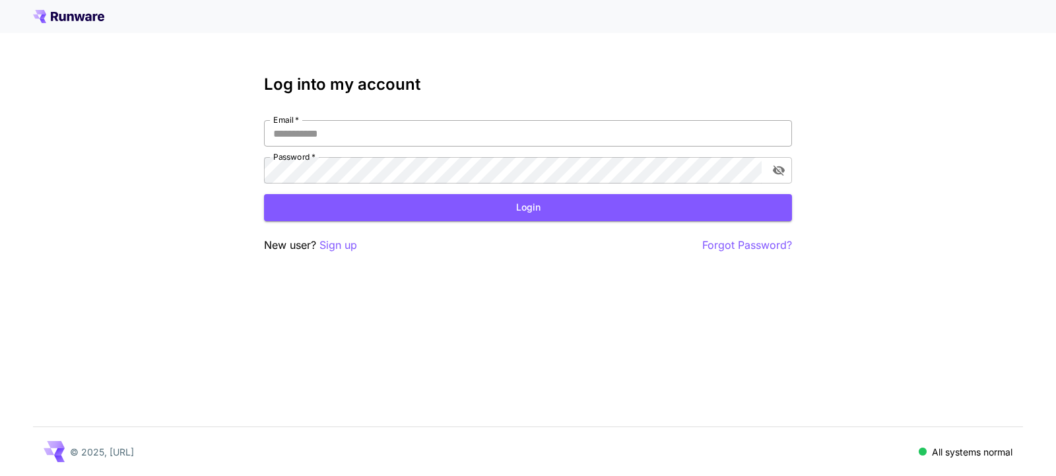
click at [306, 137] on input "Email   *" at bounding box center [528, 133] width 528 height 26
type input "**********"
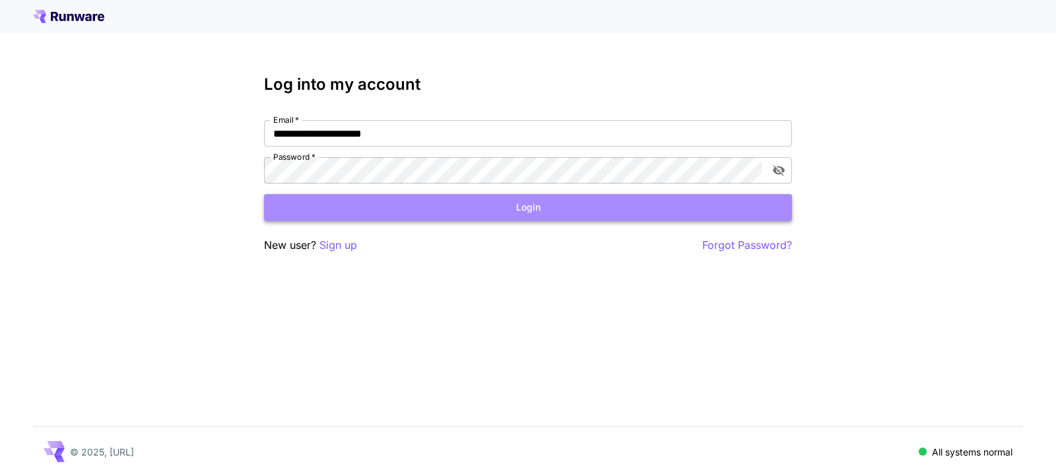
click at [361, 204] on button "Login" at bounding box center [528, 207] width 528 height 27
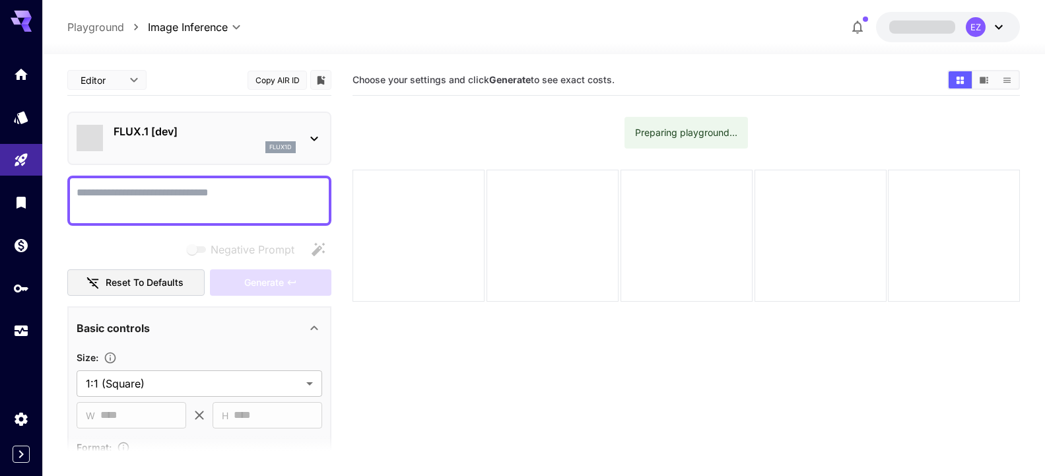
click at [230, 134] on p "FLUX.1 [dev]" at bounding box center [205, 131] width 182 height 16
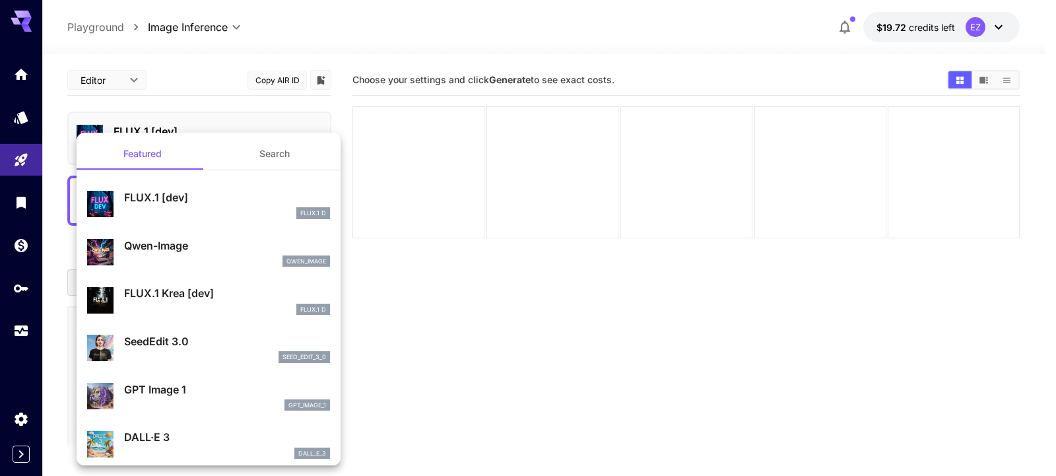
click at [205, 64] on div at bounding box center [528, 238] width 1056 height 476
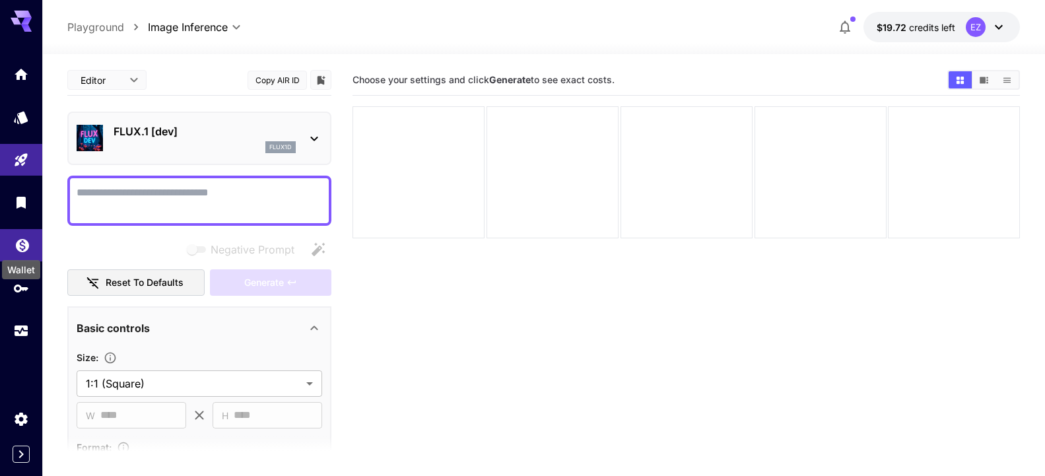
click at [21, 235] on link at bounding box center [21, 245] width 42 height 32
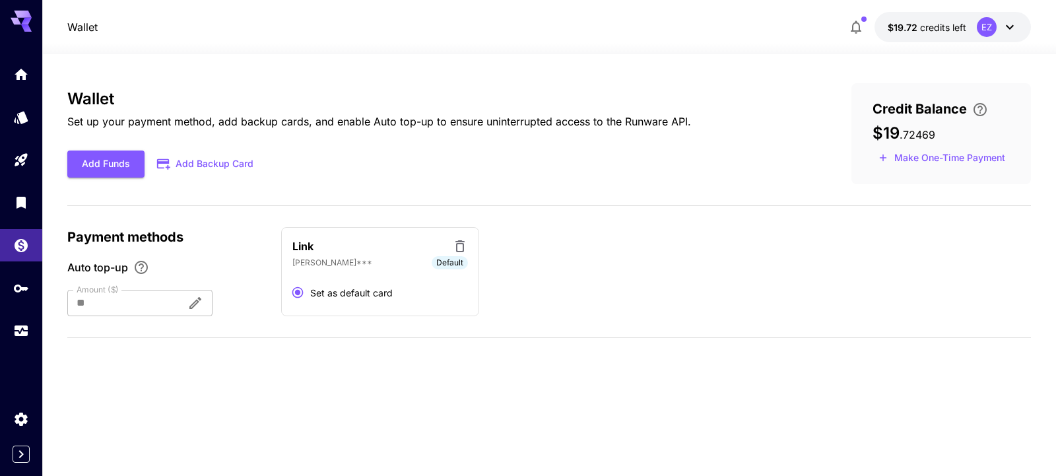
click at [1009, 25] on icon at bounding box center [1010, 27] width 16 height 16
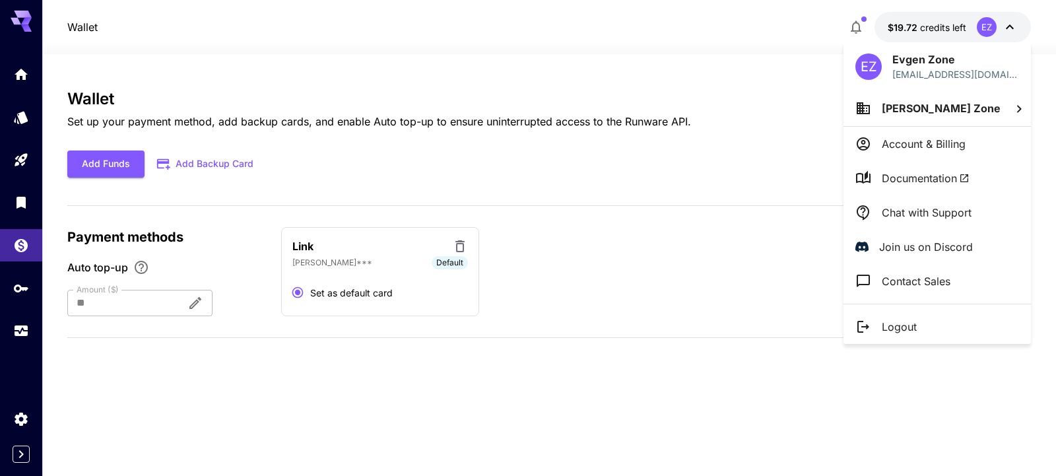
click at [901, 137] on p "Account & Billing" at bounding box center [924, 144] width 84 height 16
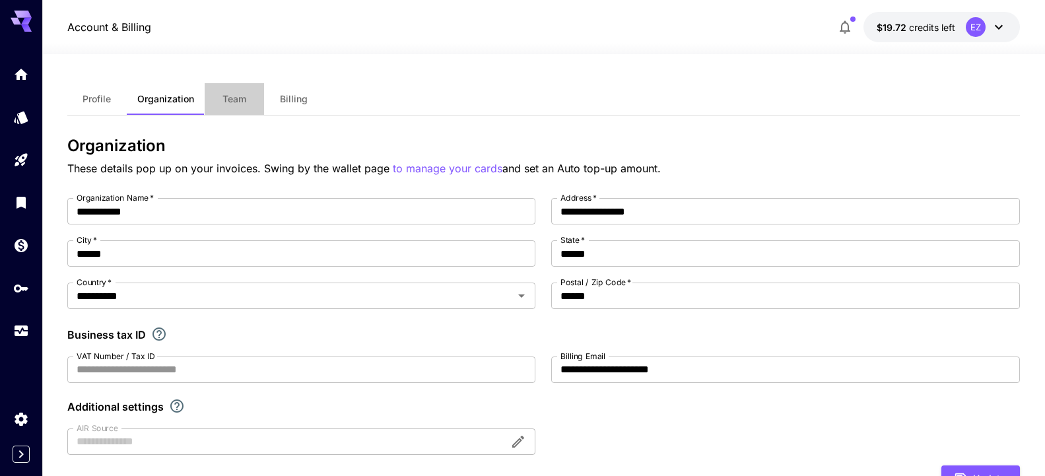
click at [228, 103] on span "Team" at bounding box center [235, 99] width 24 height 12
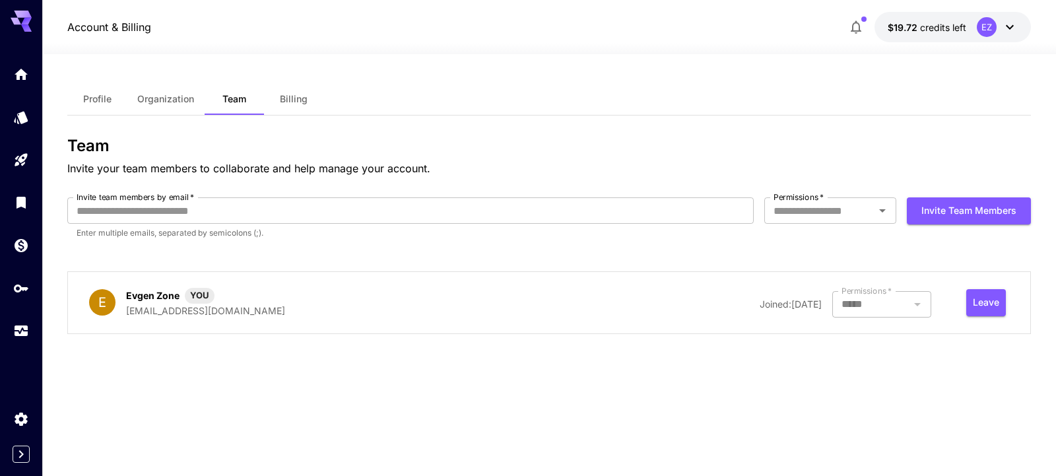
click at [283, 104] on span "Billing" at bounding box center [294, 99] width 28 height 12
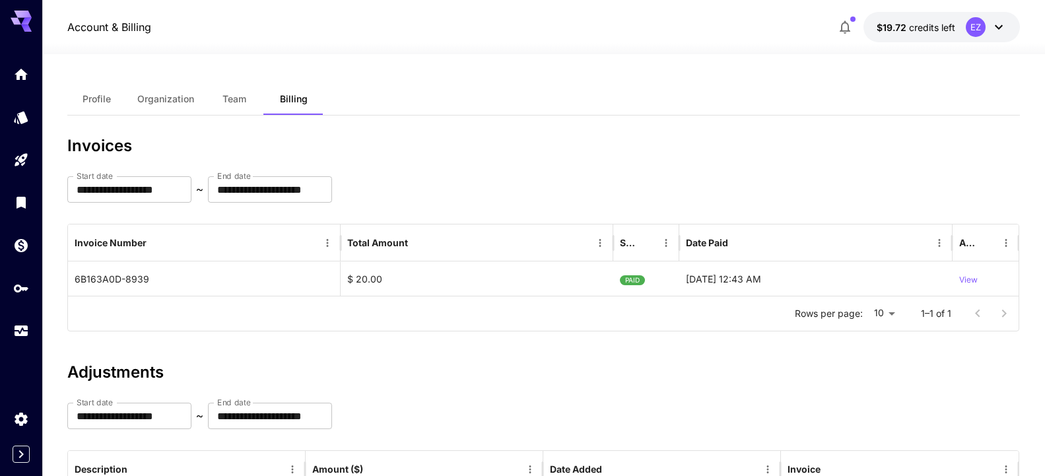
click at [92, 95] on span "Profile" at bounding box center [97, 99] width 28 height 12
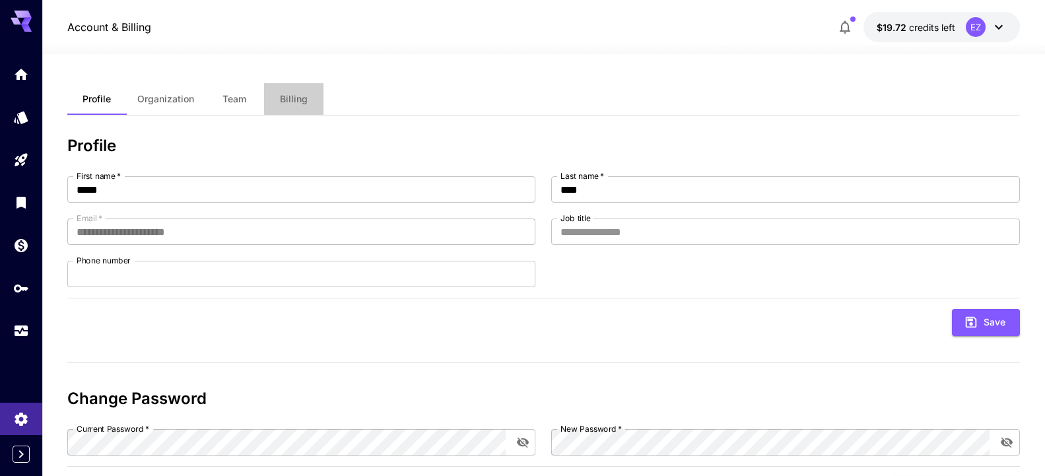
click at [294, 101] on span "Billing" at bounding box center [294, 99] width 28 height 12
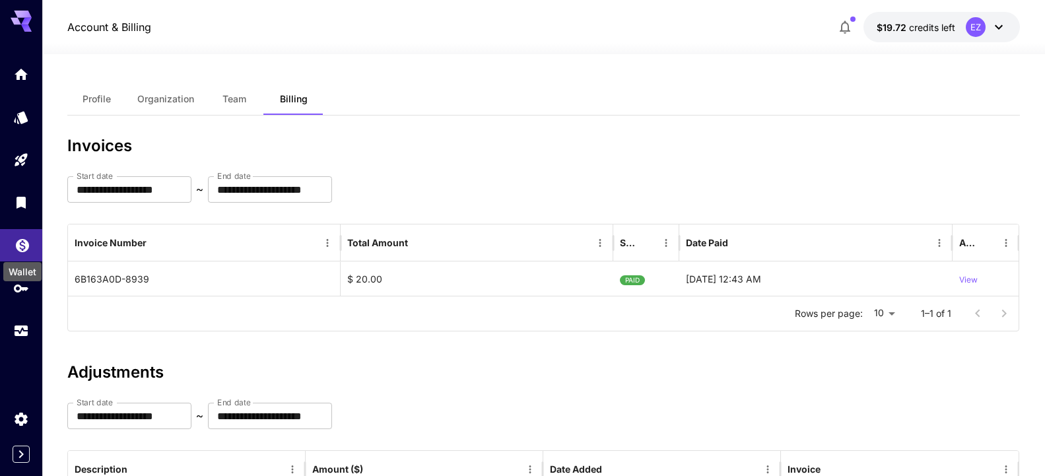
click at [22, 246] on icon "Wallet" at bounding box center [22, 244] width 13 height 13
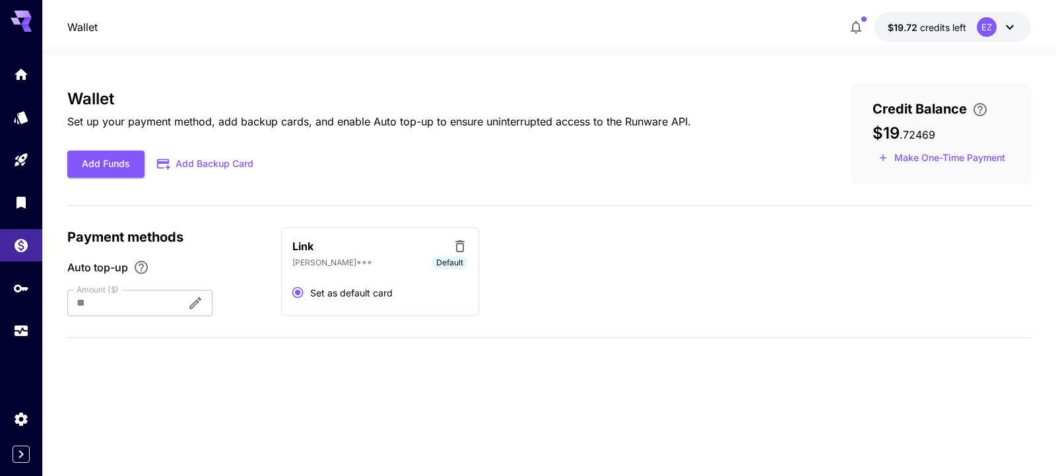
click at [316, 251] on div "Link" at bounding box center [380, 246] width 176 height 17
click at [461, 248] on icon at bounding box center [460, 246] width 16 height 16
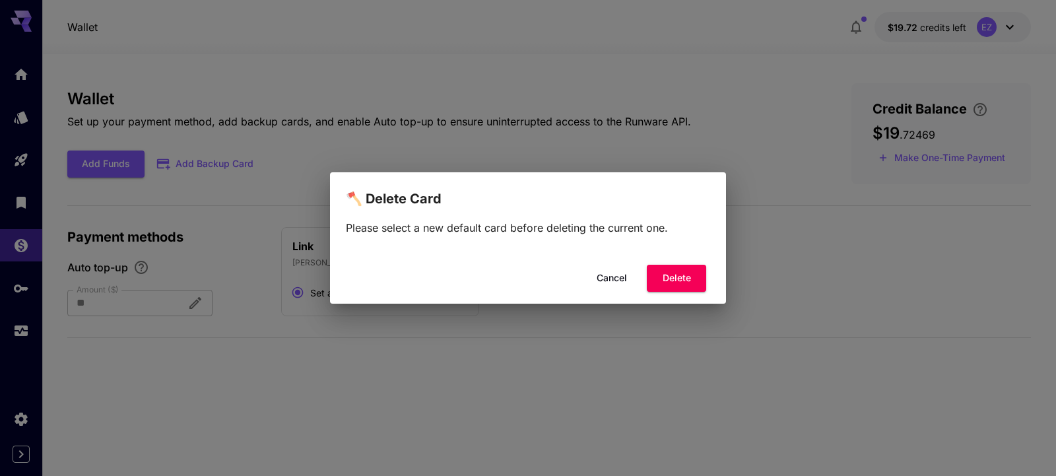
click at [617, 280] on button "Cancel" at bounding box center [611, 278] width 59 height 27
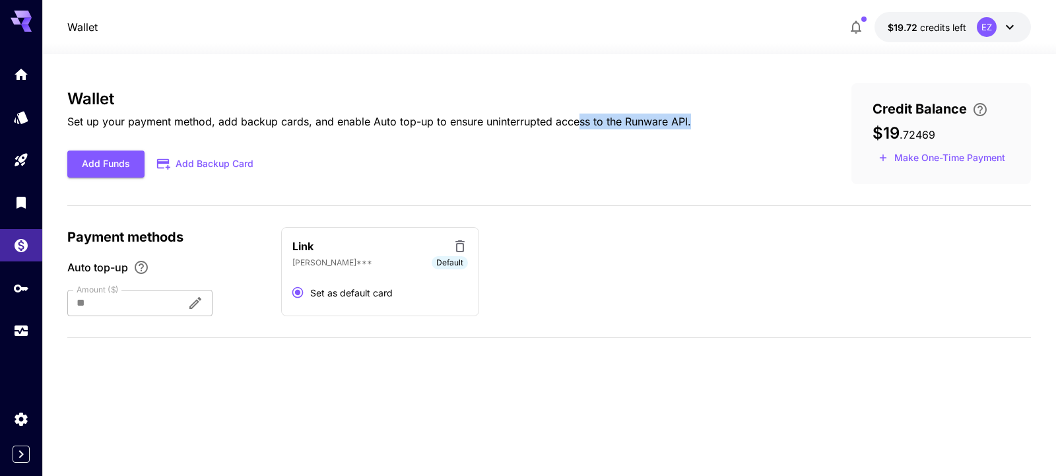
drag, startPoint x: 582, startPoint y: 122, endPoint x: 718, endPoint y: 131, distance: 136.3
click at [718, 131] on div "Wallet Set up your payment method, add backup cards, and enable Auto top-up to …" at bounding box center [548, 133] width 963 height 101
click at [714, 132] on div "Wallet Set up your payment method, add backup cards, and enable Auto top-up to …" at bounding box center [548, 133] width 963 height 101
click at [1002, 30] on icon at bounding box center [1010, 27] width 16 height 16
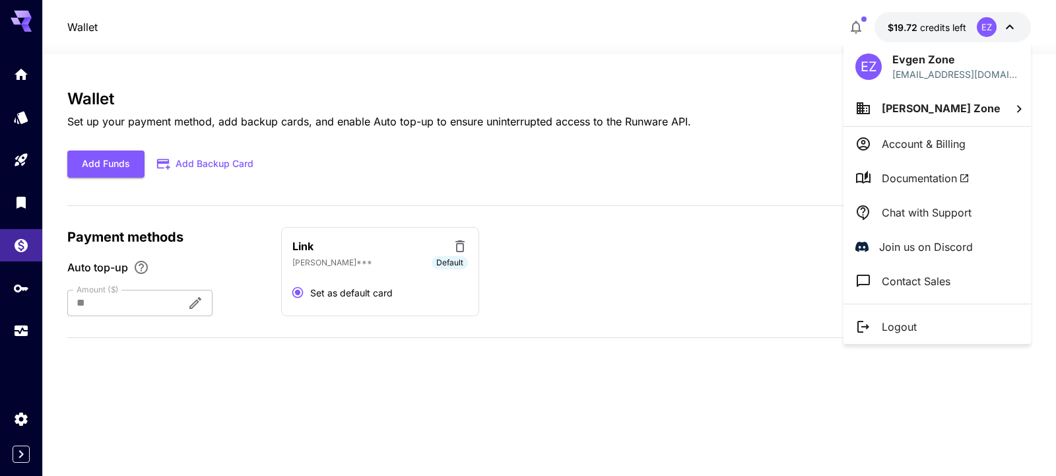
click at [1006, 28] on div at bounding box center [528, 238] width 1056 height 476
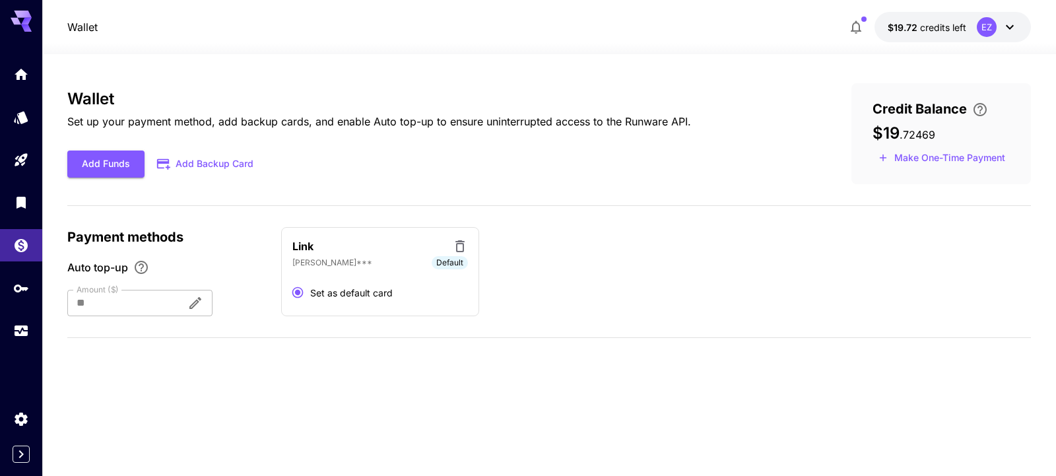
click at [483, 73] on div "Wallet Set up your payment method, add backup cards, and enable Auto top-up to …" at bounding box center [548, 265] width 963 height 422
click at [221, 166] on button "Add Backup Card" at bounding box center [206, 164] width 123 height 26
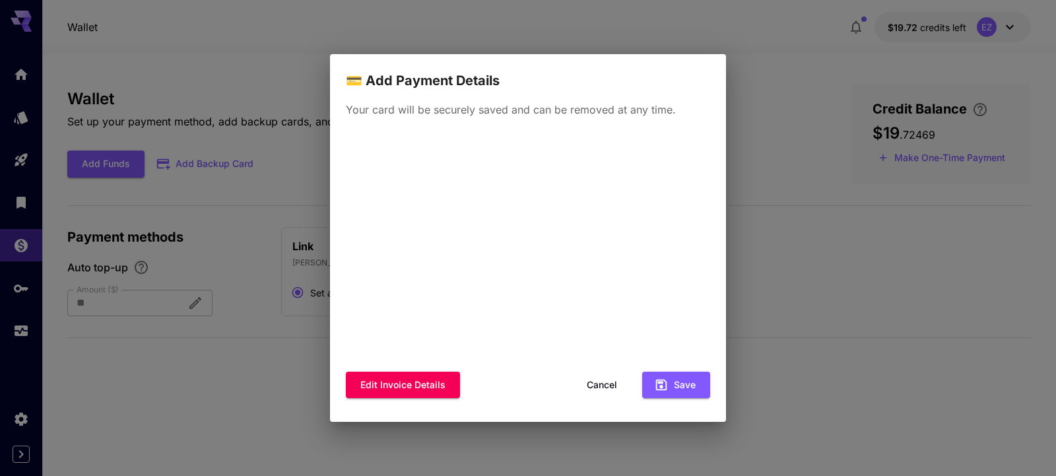
click at [686, 383] on button "Save" at bounding box center [676, 385] width 68 height 27
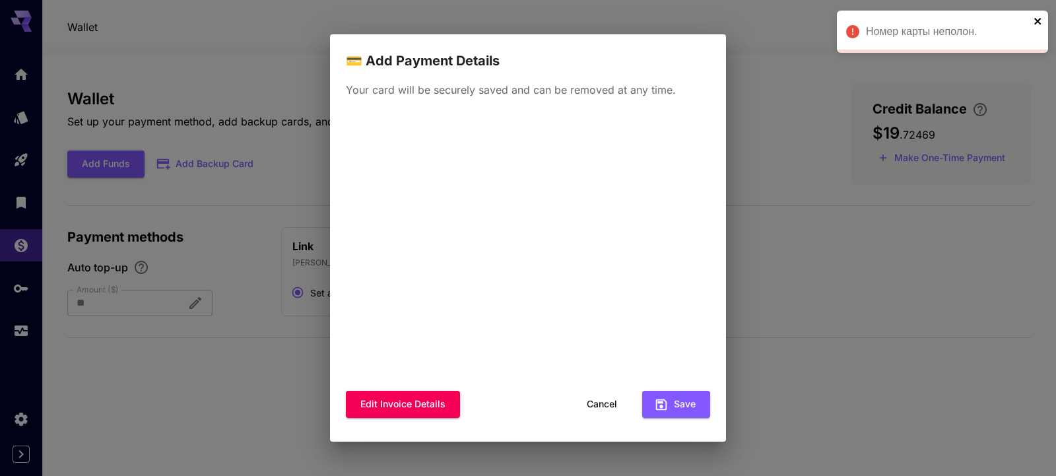
click at [1040, 18] on icon "close" at bounding box center [1038, 21] width 7 height 7
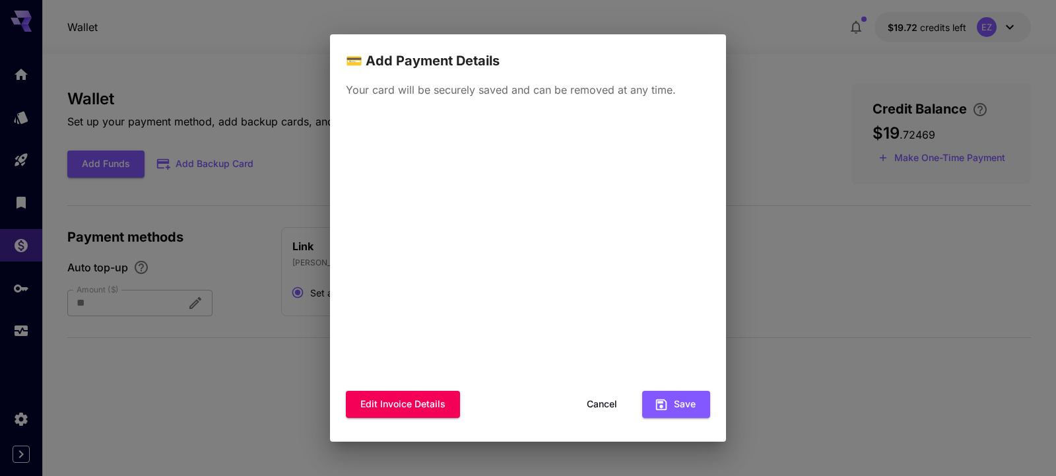
click at [662, 106] on div "Your card will be securely saved and can be removed at any time. Edit invoice d…" at bounding box center [528, 256] width 396 height 370
click at [590, 400] on button "Cancel" at bounding box center [601, 404] width 59 height 27
